Goal: Transaction & Acquisition: Book appointment/travel/reservation

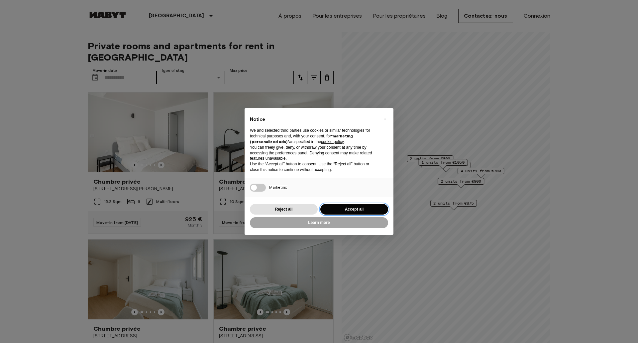
click at [346, 211] on button "Accept all" at bounding box center [354, 209] width 68 height 11
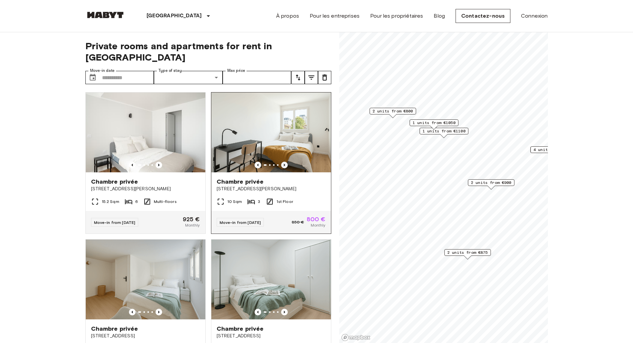
click at [282, 162] on icon "Previous image" at bounding box center [284, 165] width 7 height 7
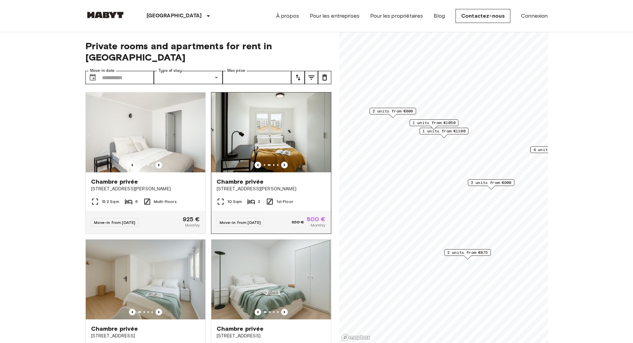
click at [282, 162] on icon "Previous image" at bounding box center [284, 165] width 7 height 7
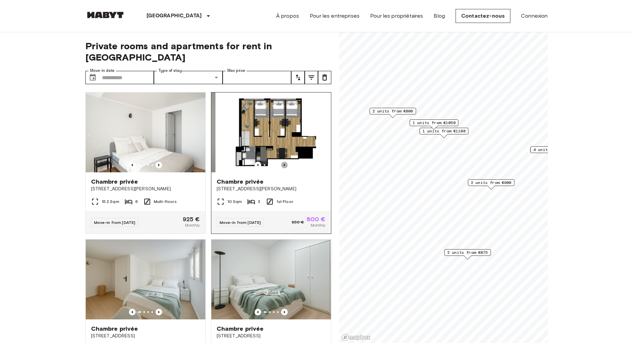
click at [282, 162] on icon "Previous image" at bounding box center [284, 165] width 7 height 7
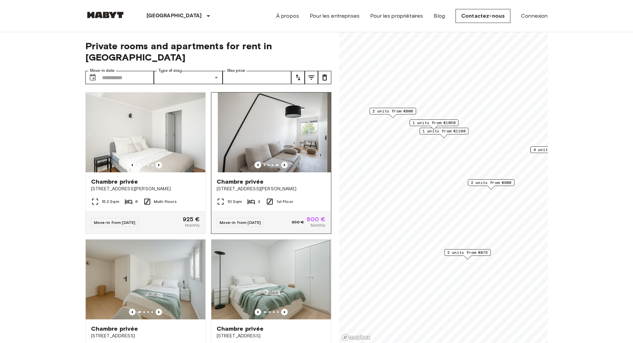
click at [282, 162] on icon "Previous image" at bounding box center [284, 165] width 7 height 7
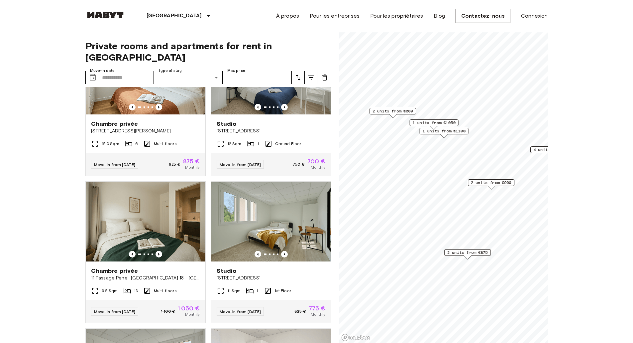
scroll to position [565, 0]
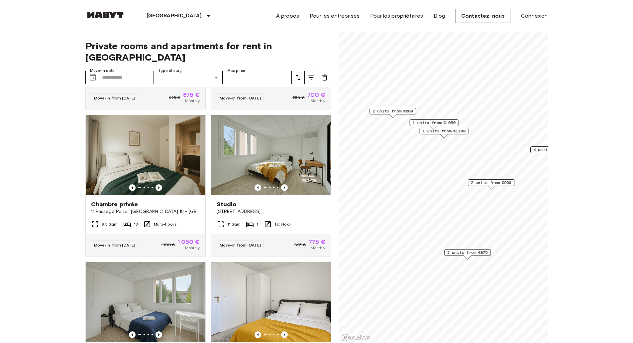
click at [300, 73] on icon "tune" at bounding box center [298, 77] width 8 height 8
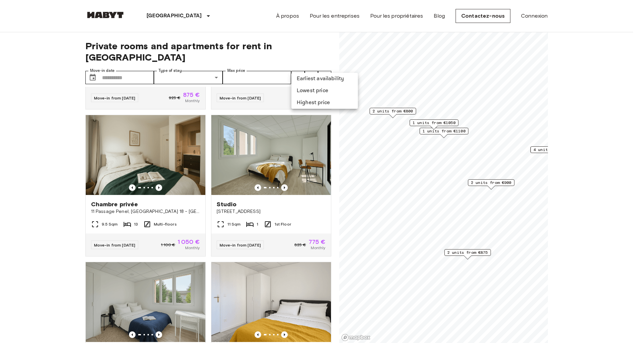
click at [304, 92] on li "Lowest price" at bounding box center [325, 91] width 66 height 12
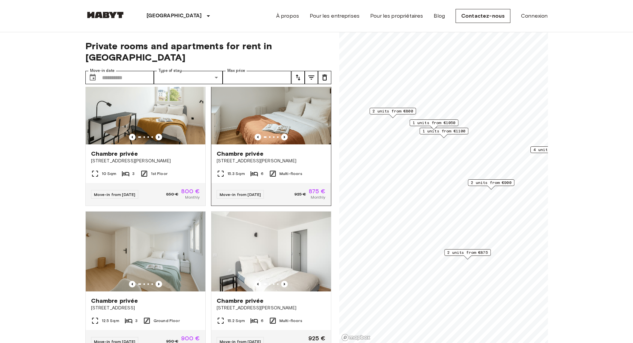
scroll to position [499, 0]
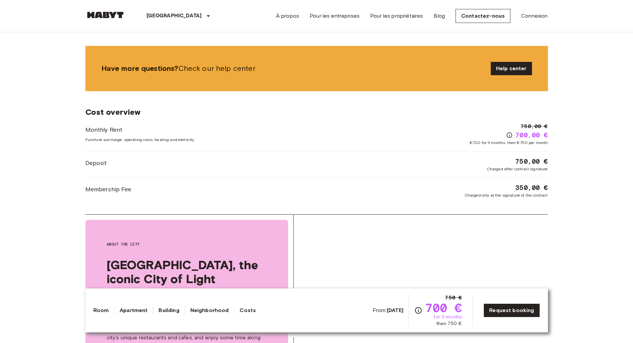
scroll to position [831, 0]
